Goal: Task Accomplishment & Management: Manage account settings

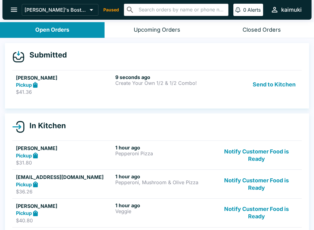
click at [103, 2] on div "[PERSON_NAME]'s Boston Pizza Paused ​ ​ 0 Alerts kaimuki" at bounding box center [157, 10] width 310 height 20
click at [103, 10] on p "Paused" at bounding box center [111, 10] width 16 height 6
click at [103, 9] on p "Paused" at bounding box center [111, 10] width 16 height 6
click at [36, 89] on p "$41.36" at bounding box center [64, 92] width 97 height 6
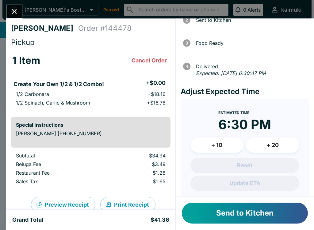
scroll to position [45, 0]
click at [223, 211] on button "Send to Kitchen" at bounding box center [245, 212] width 126 height 21
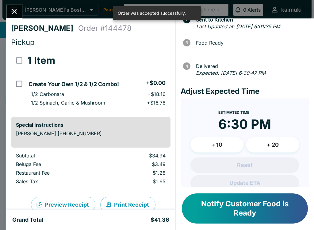
click at [20, 7] on button "Close" at bounding box center [14, 11] width 16 height 13
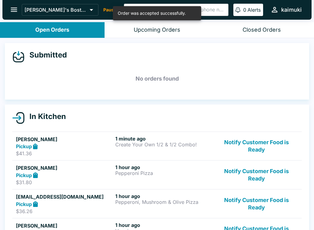
click at [85, 146] on div "Pickup" at bounding box center [64, 146] width 97 height 7
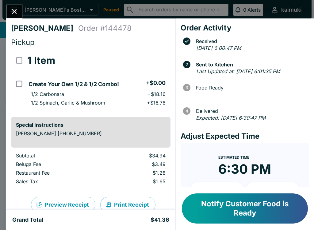
click at [15, 8] on icon "Close" at bounding box center [14, 11] width 8 height 8
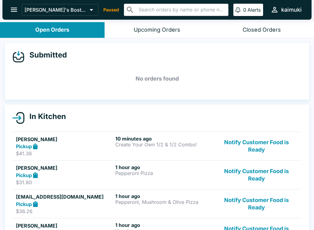
click at [109, 17] on div "[PERSON_NAME]'s Boston Pizza Paused ​ ​ 0 Alerts kaimuki" at bounding box center [157, 10] width 310 height 20
click at [103, 12] on p "Paused" at bounding box center [111, 10] width 16 height 6
click at [7, 8] on button "open drawer" at bounding box center [14, 10] width 16 height 16
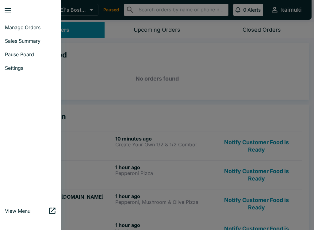
click at [13, 54] on span "Pause Board" at bounding box center [31, 54] width 52 height 6
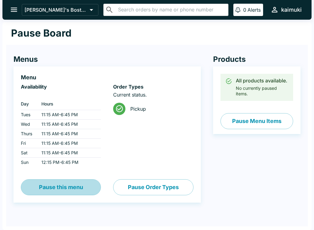
click at [53, 189] on button "Pause this menu" at bounding box center [61, 187] width 80 height 16
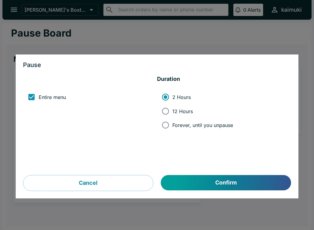
click at [169, 114] on input "12 Hours" at bounding box center [166, 111] width 14 height 14
radio input "true"
click at [185, 184] on button "Confirm" at bounding box center [226, 182] width 130 height 15
